Goal: Navigation & Orientation: Find specific page/section

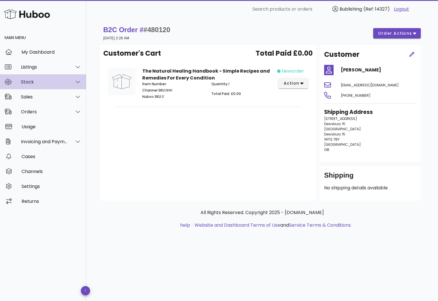
click at [56, 85] on div "Stock" at bounding box center [43, 81] width 86 height 15
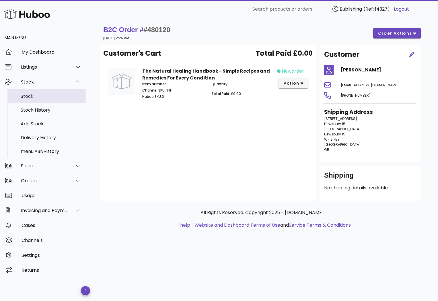
click at [34, 95] on div "Stock" at bounding box center [51, 95] width 61 height 5
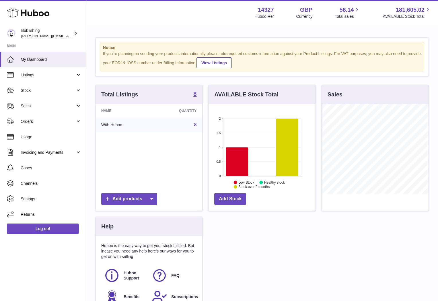
scroll to position [89, 107]
click at [41, 91] on span "Stock" at bounding box center [48, 90] width 55 height 5
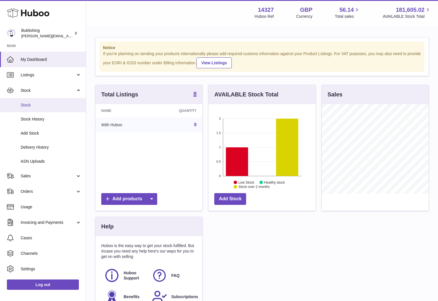
click at [30, 103] on span "Stock" at bounding box center [51, 104] width 61 height 5
